Goal: Information Seeking & Learning: Learn about a topic

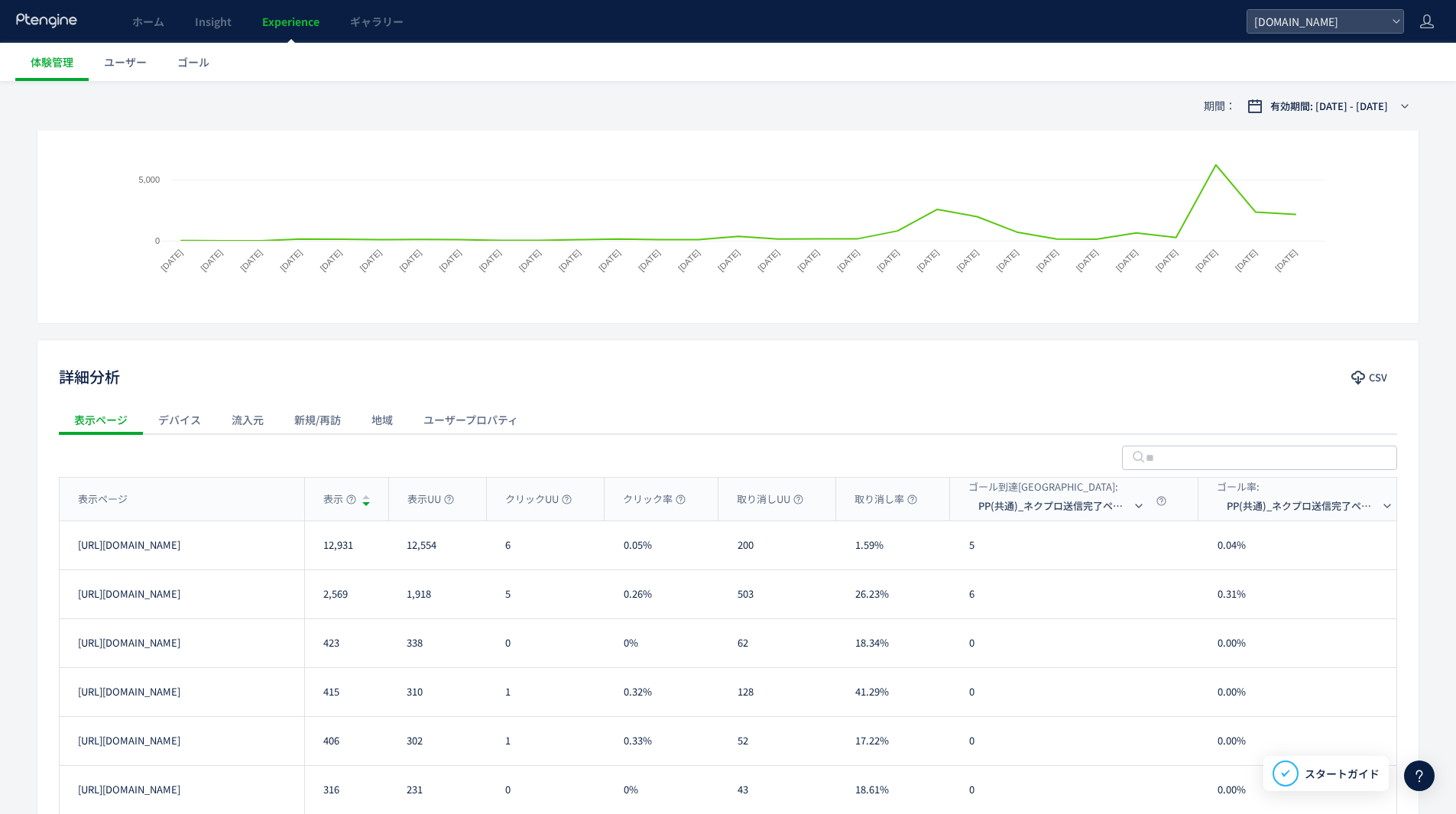
click at [215, 417] on div "デバイス" at bounding box center [179, 420] width 74 height 30
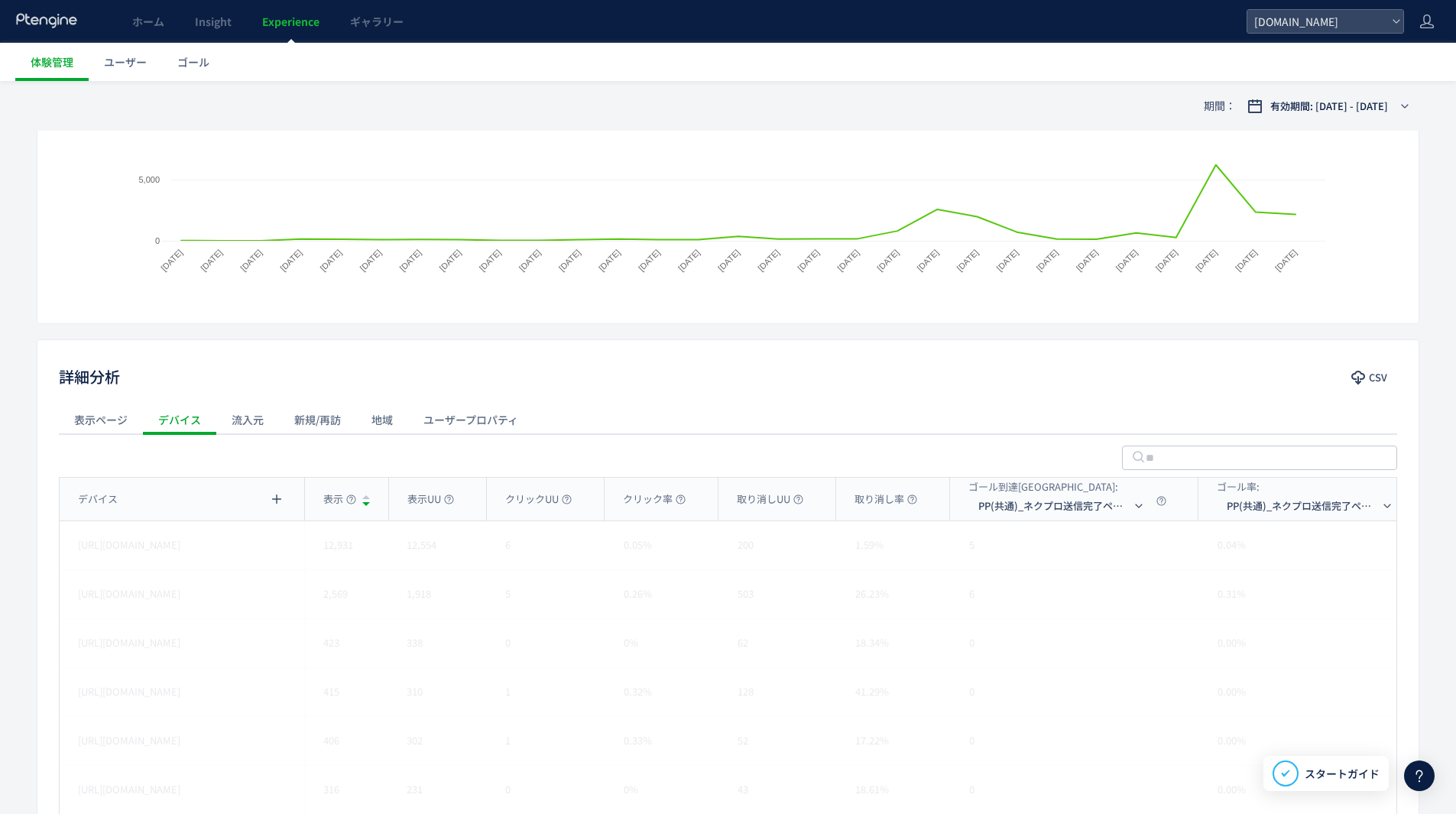
scroll to position [311, 0]
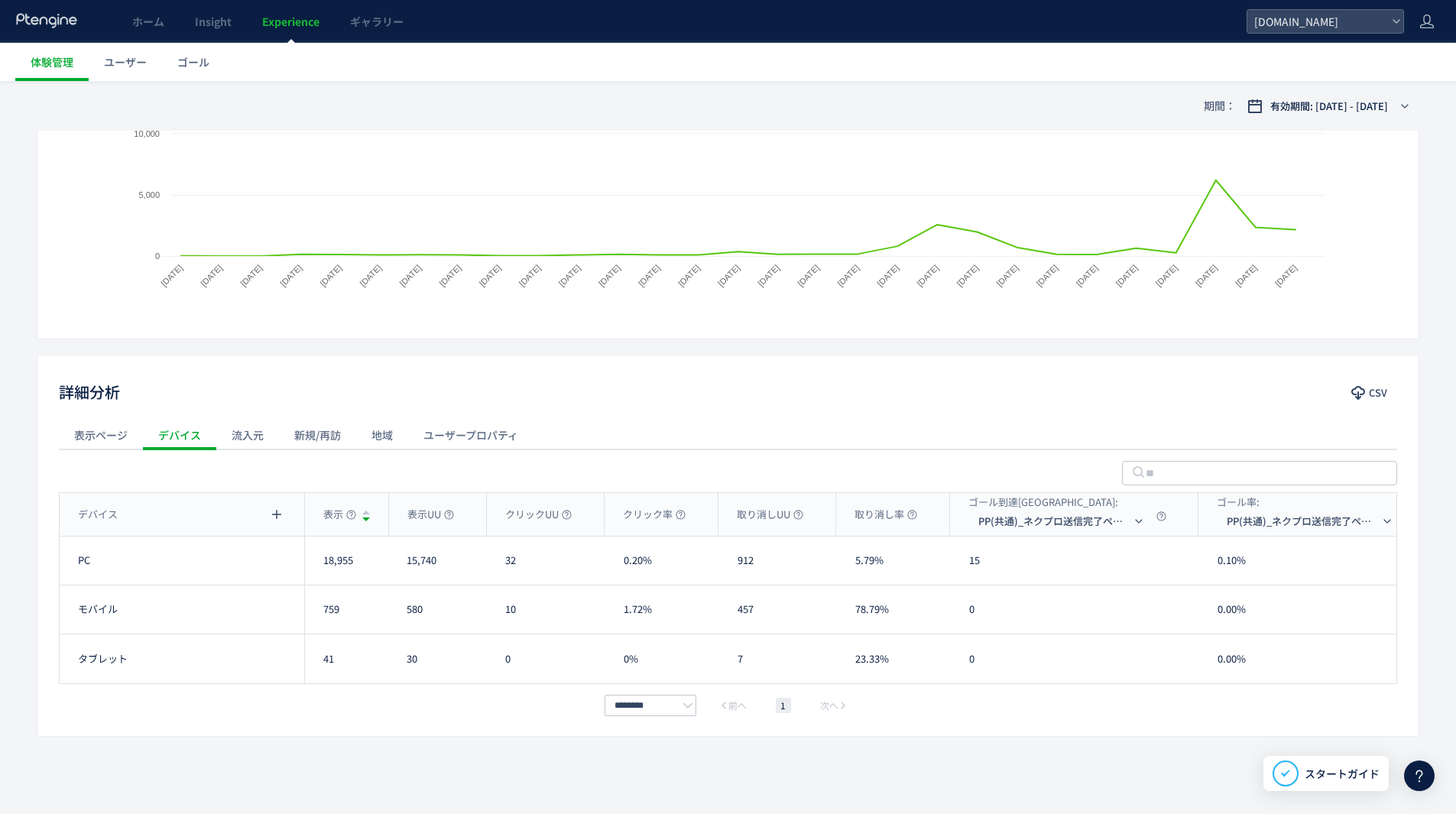
click at [237, 439] on div "流入元" at bounding box center [248, 435] width 63 height 30
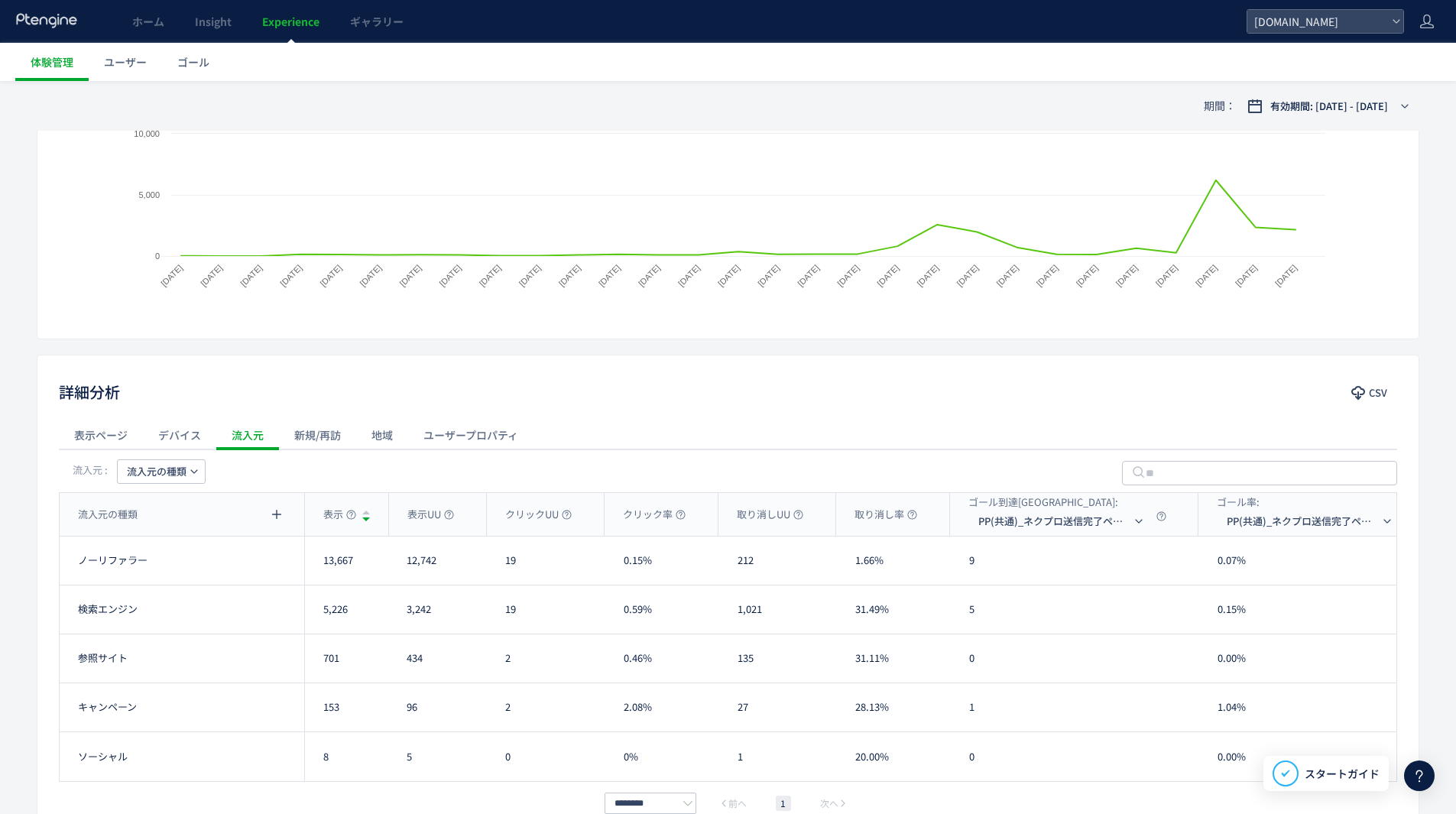
click at [190, 437] on div "デバイス" at bounding box center [179, 435] width 74 height 30
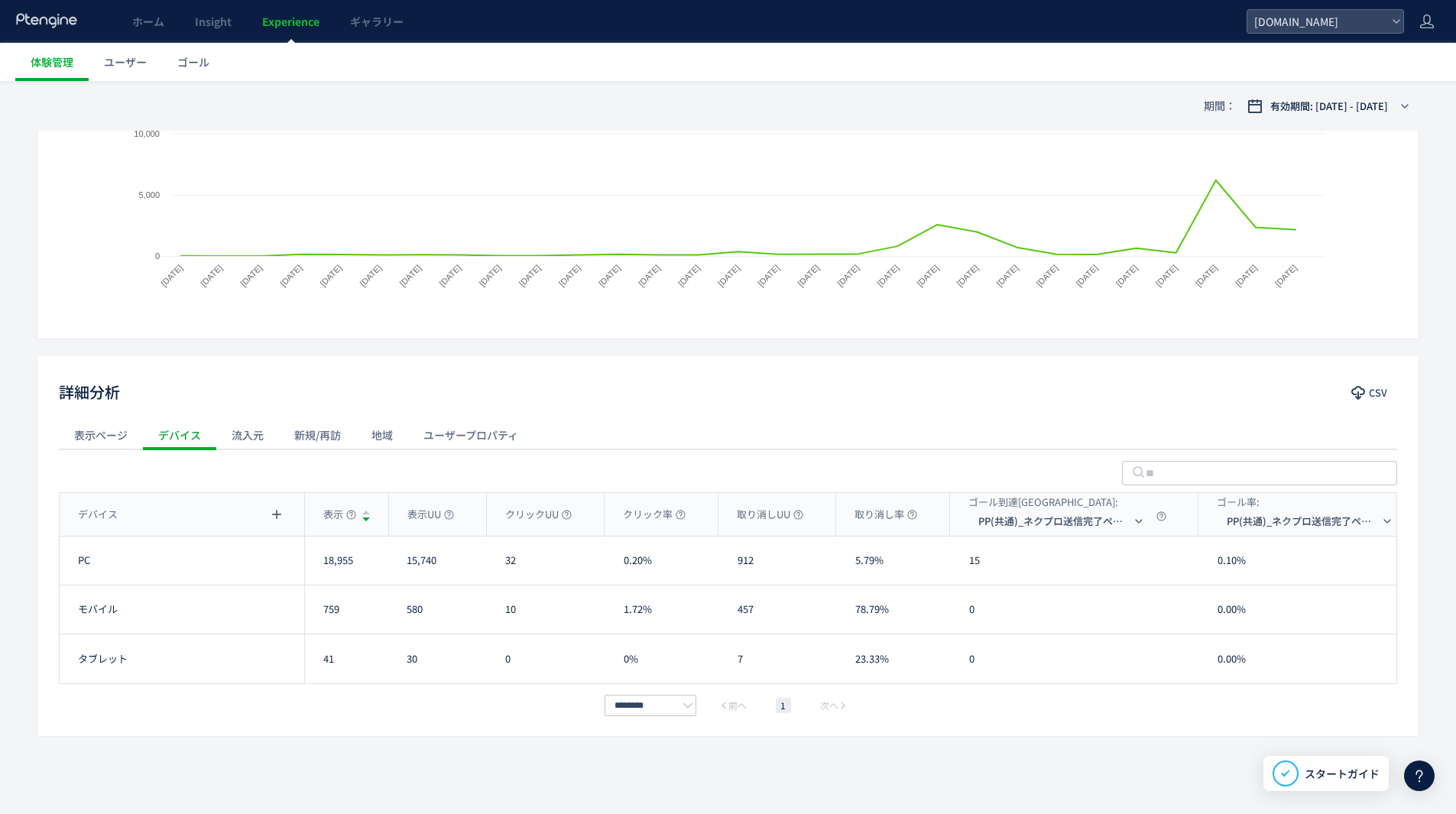
click at [267, 435] on div "流入元" at bounding box center [248, 435] width 63 height 30
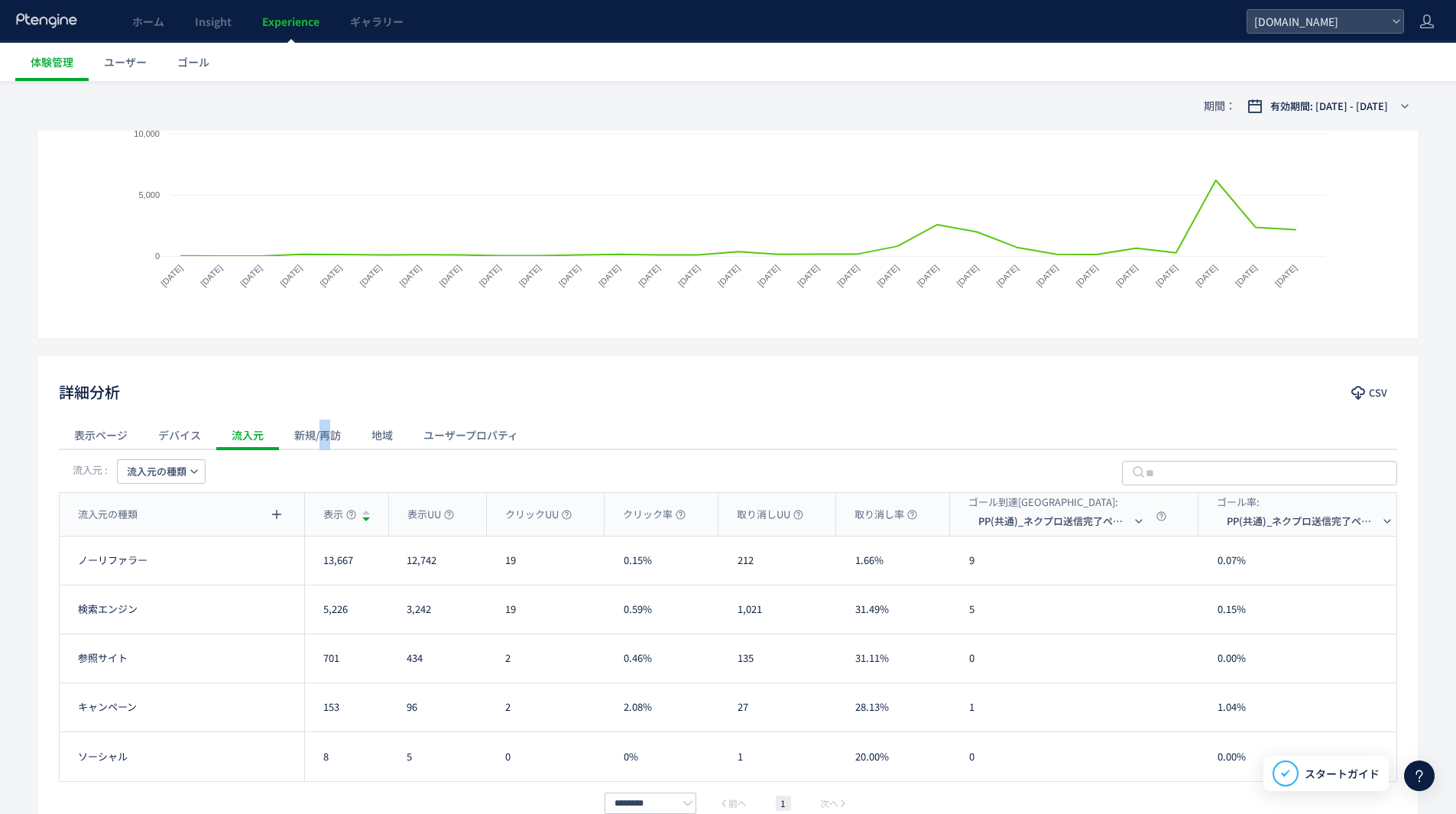
click at [324, 430] on div "新規/再訪" at bounding box center [317, 435] width 77 height 30
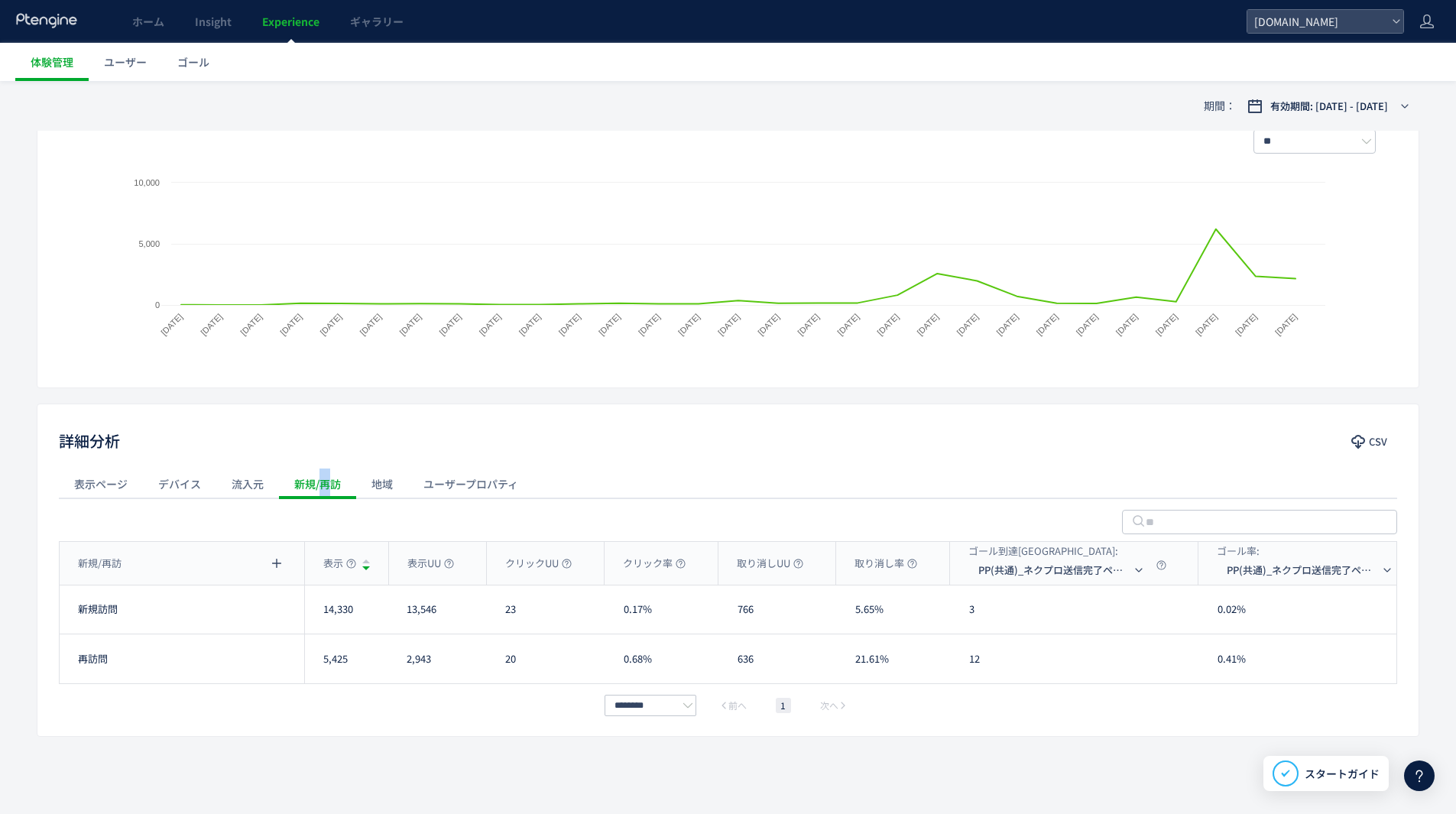
scroll to position [261, 0]
click at [255, 478] on div "流入元" at bounding box center [248, 484] width 63 height 30
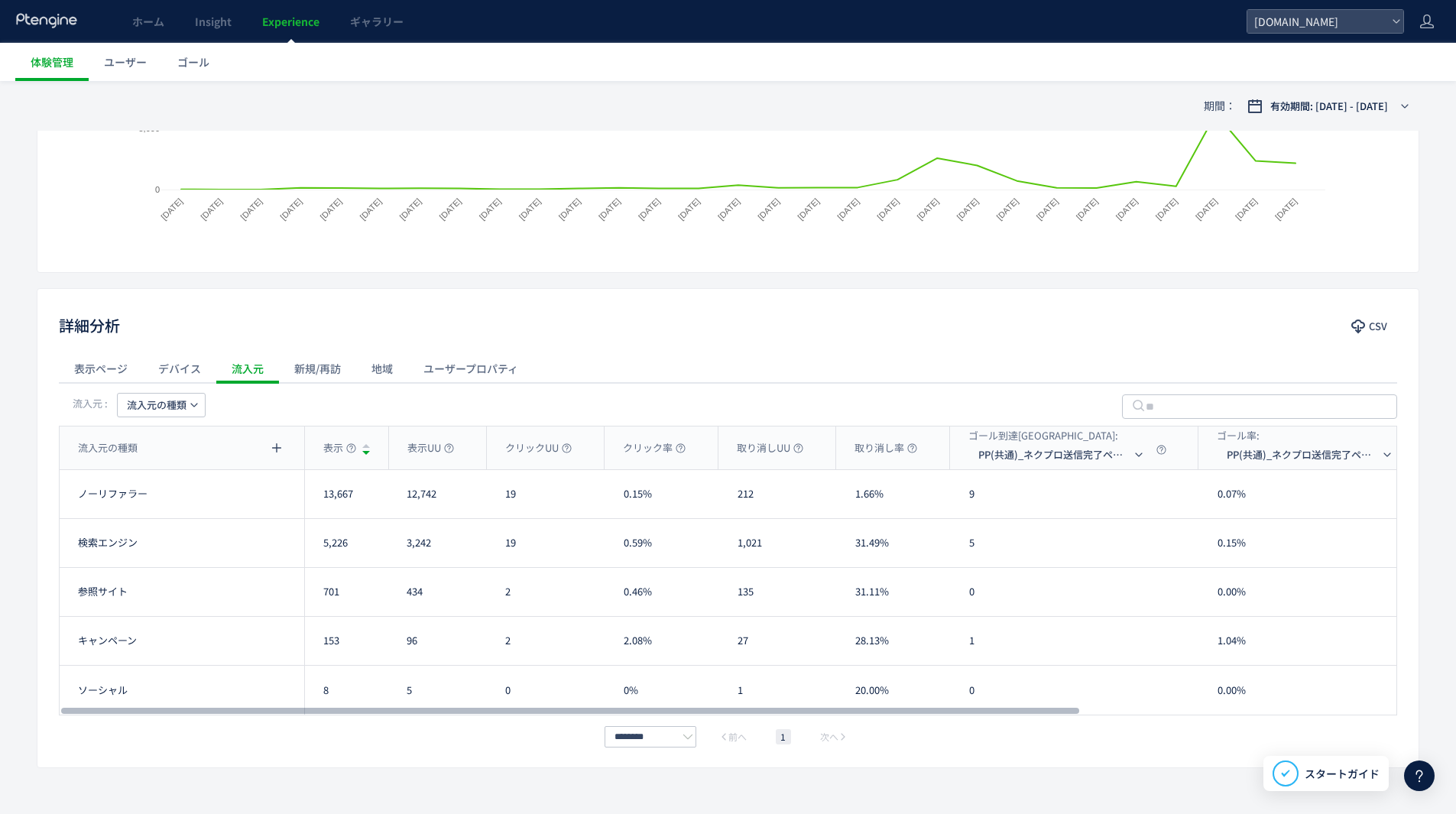
scroll to position [408, 0]
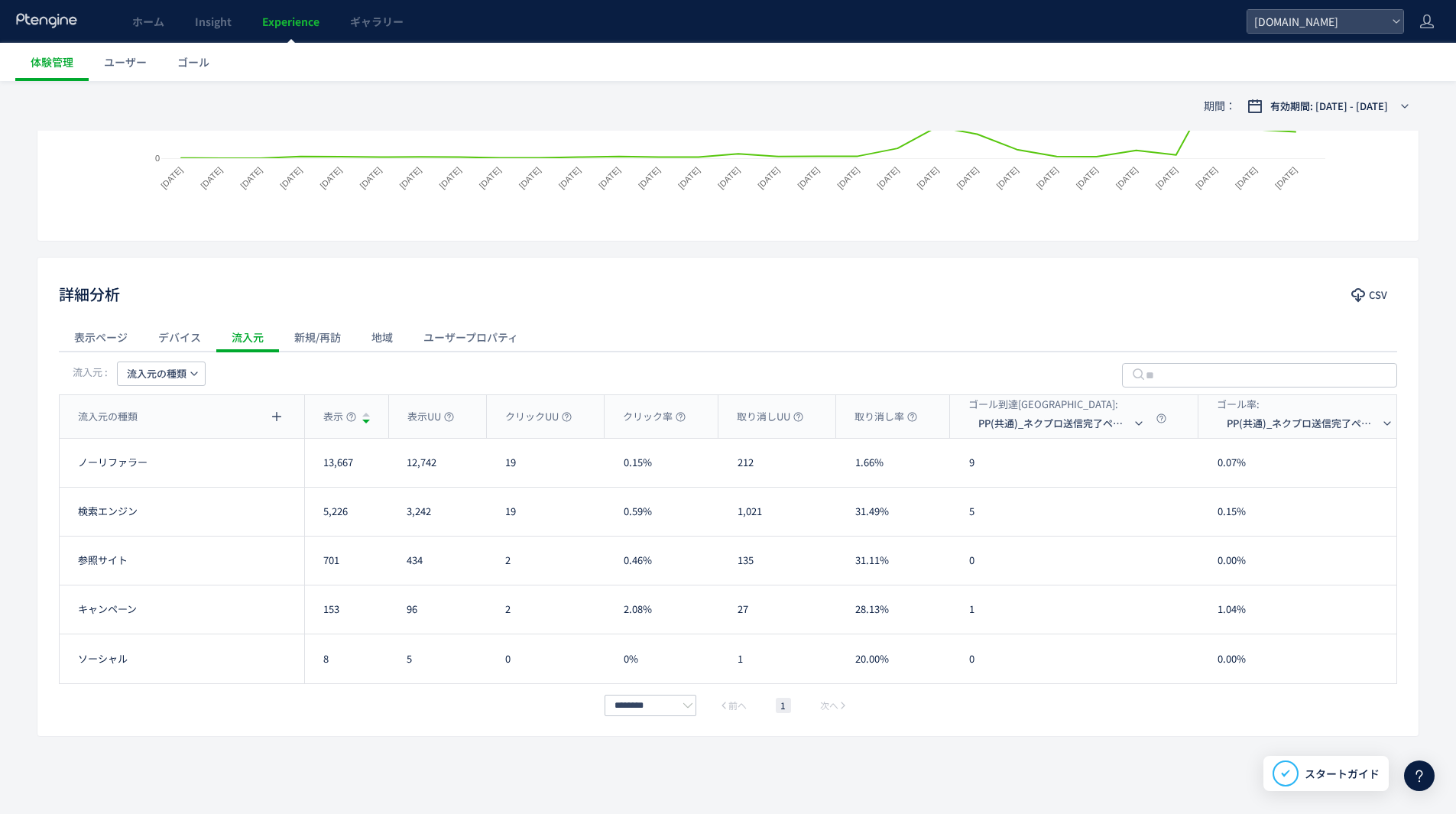
click at [311, 341] on div "新規/再訪" at bounding box center [317, 337] width 77 height 30
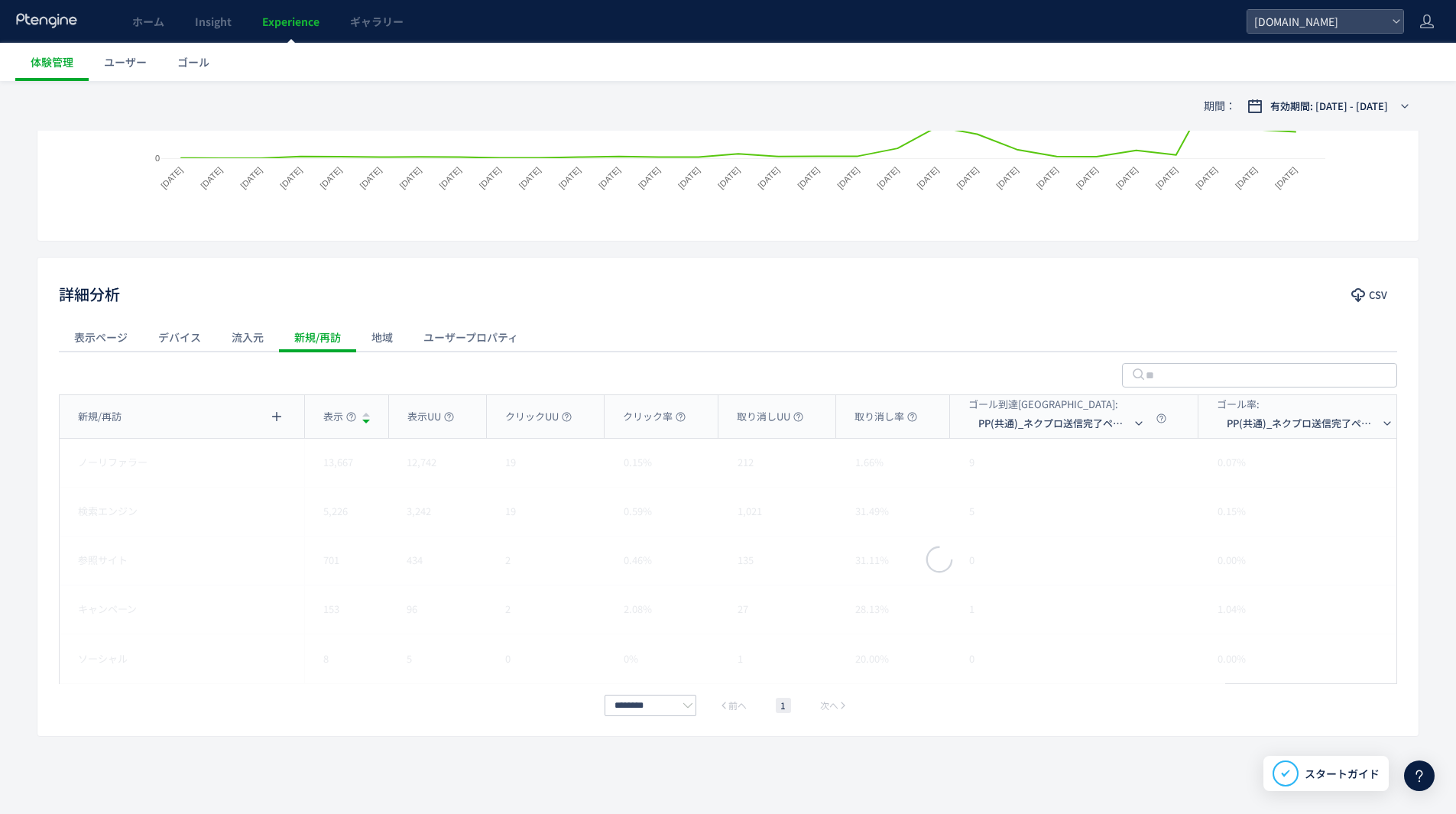
scroll to position [261, 0]
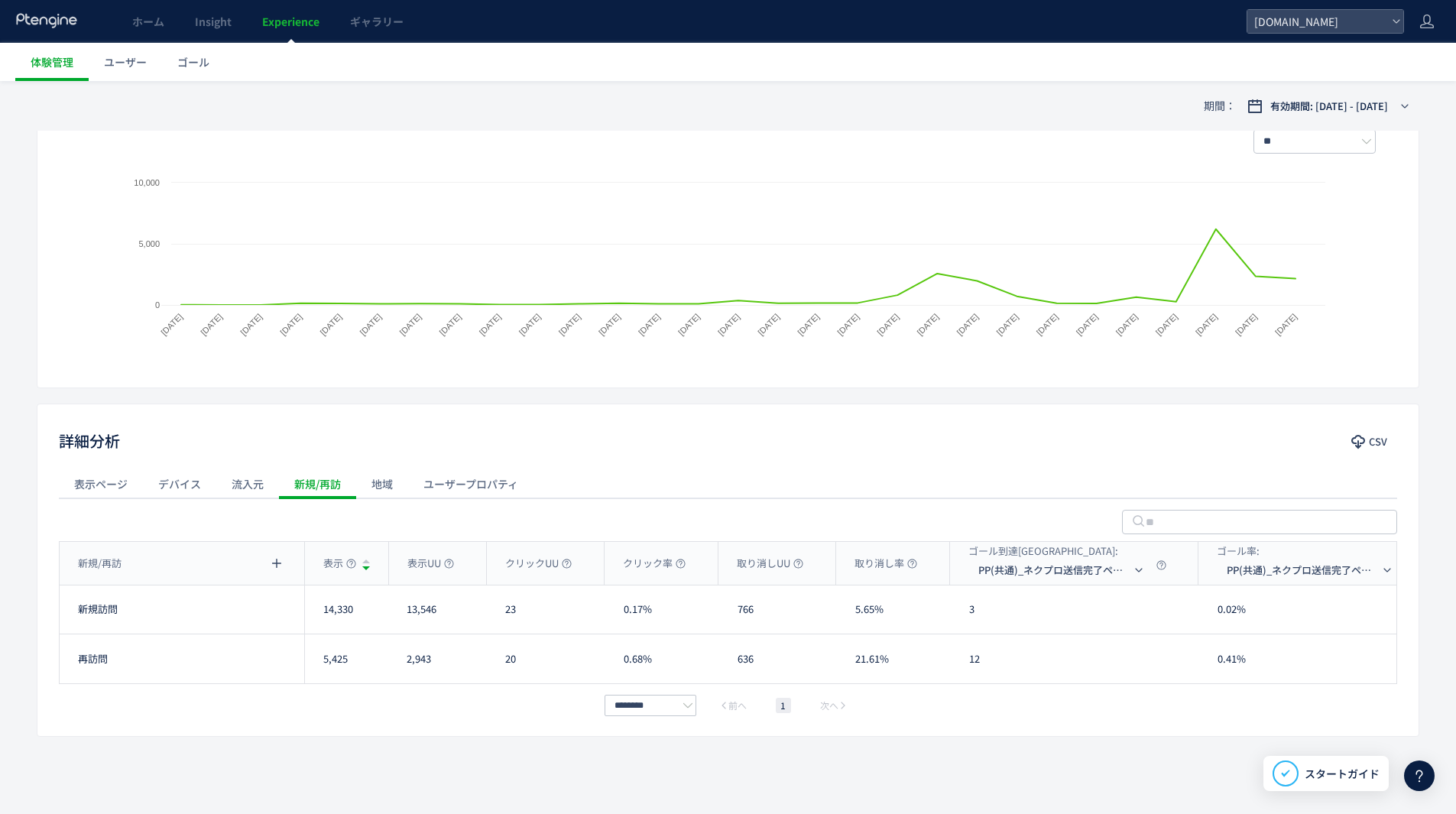
click at [253, 483] on div "流入元" at bounding box center [248, 484] width 63 height 30
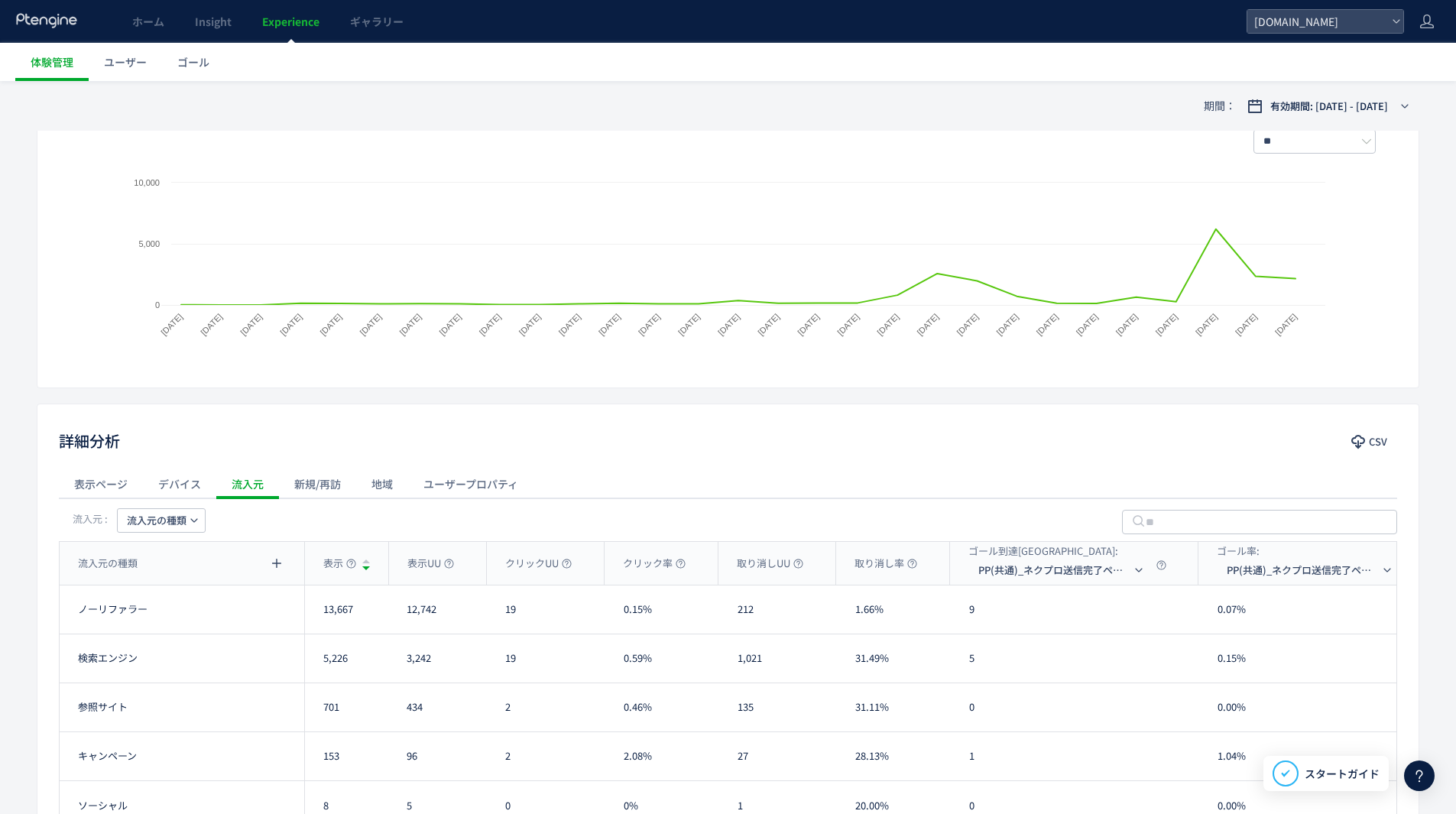
click at [85, 475] on div "表示ページ" at bounding box center [101, 484] width 84 height 30
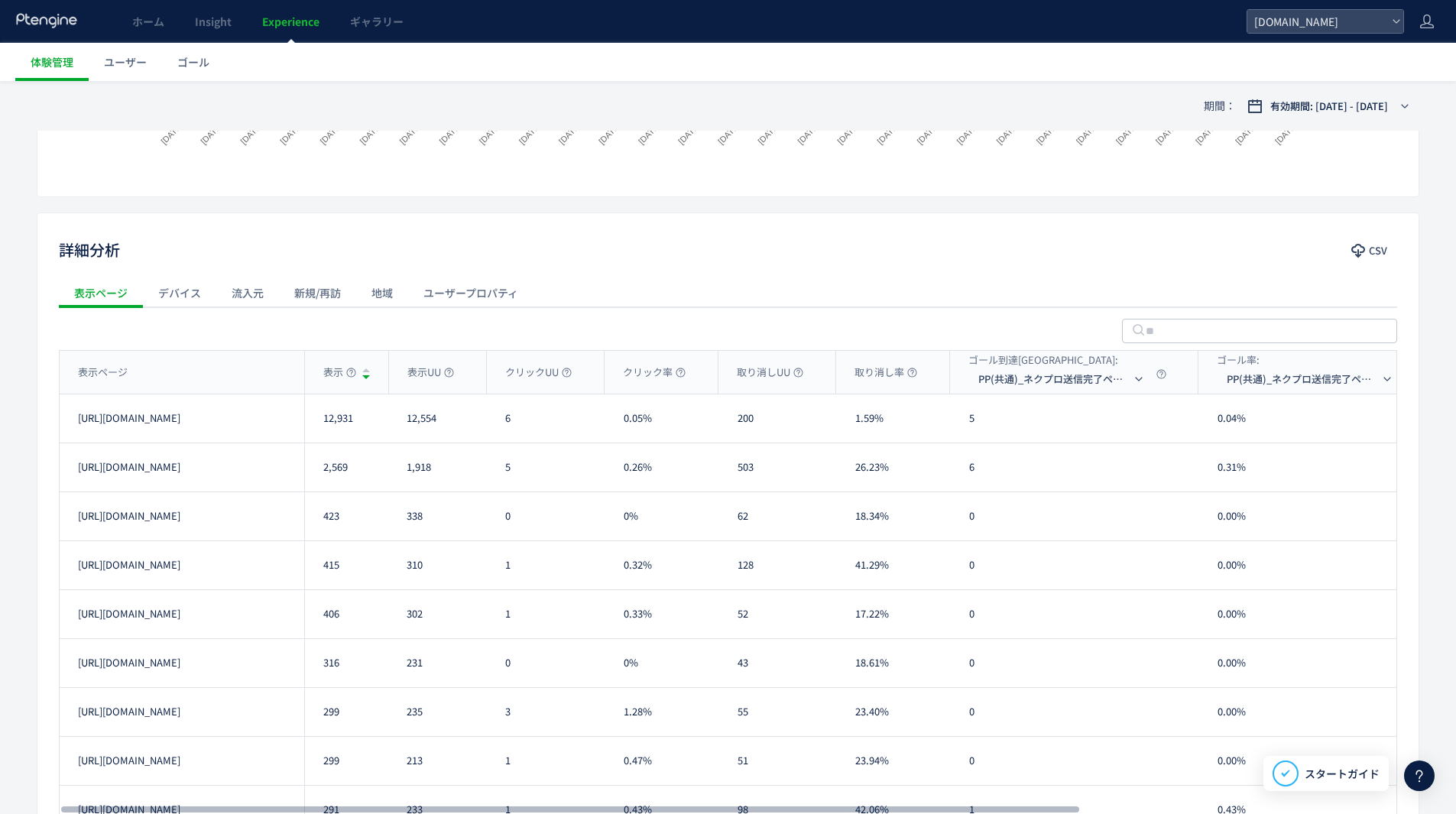
scroll to position [491, 0]
